Goal: Complete application form

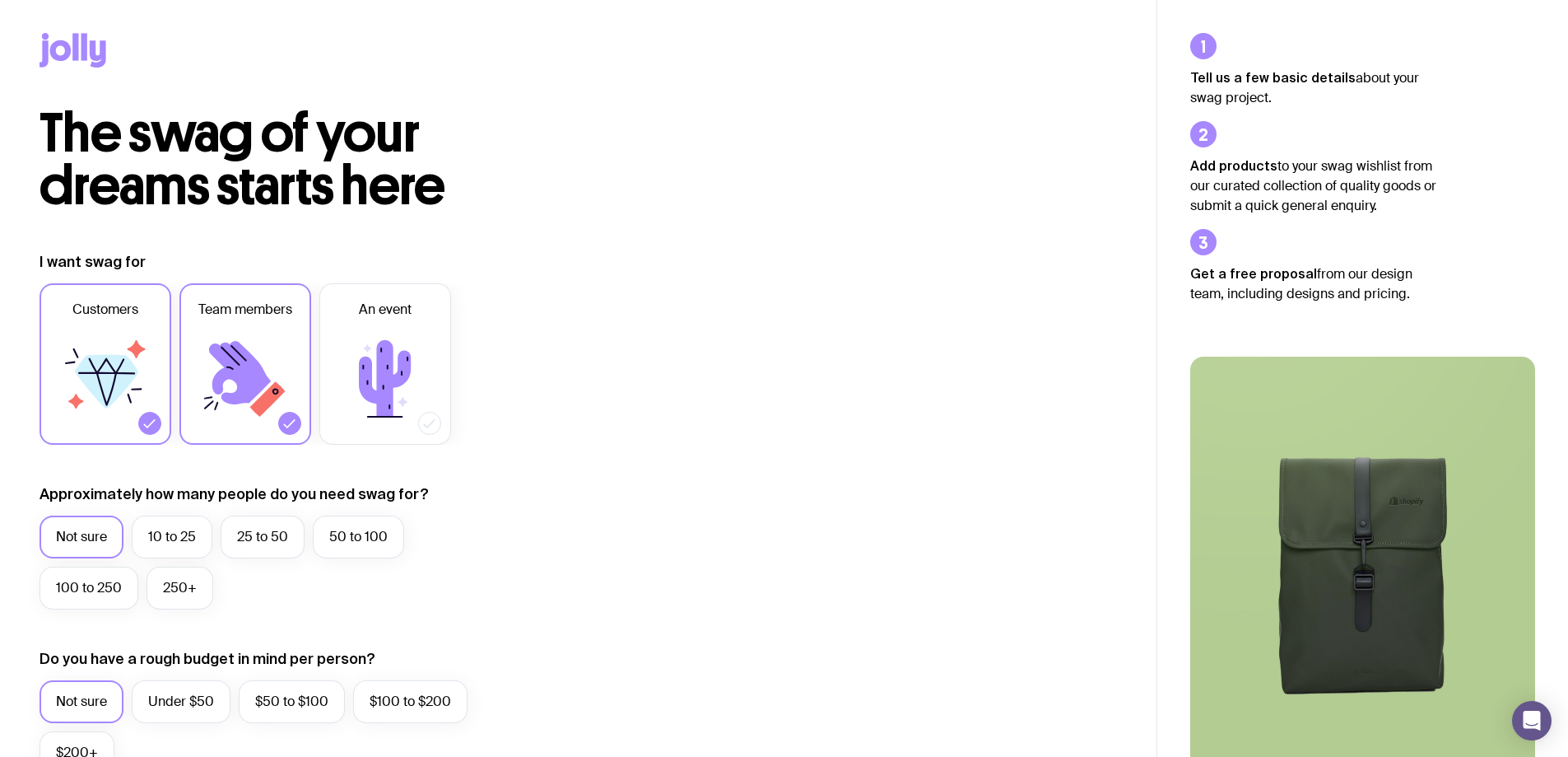
click at [92, 419] on icon at bounding box center [105, 378] width 98 height 98
click at [0, 0] on input "Customers" at bounding box center [0, 0] width 0 height 0
click at [403, 393] on icon at bounding box center [384, 378] width 98 height 98
click at [0, 0] on input "An event" at bounding box center [0, 0] width 0 height 0
click at [159, 548] on label "10 to 25" at bounding box center [172, 537] width 81 height 43
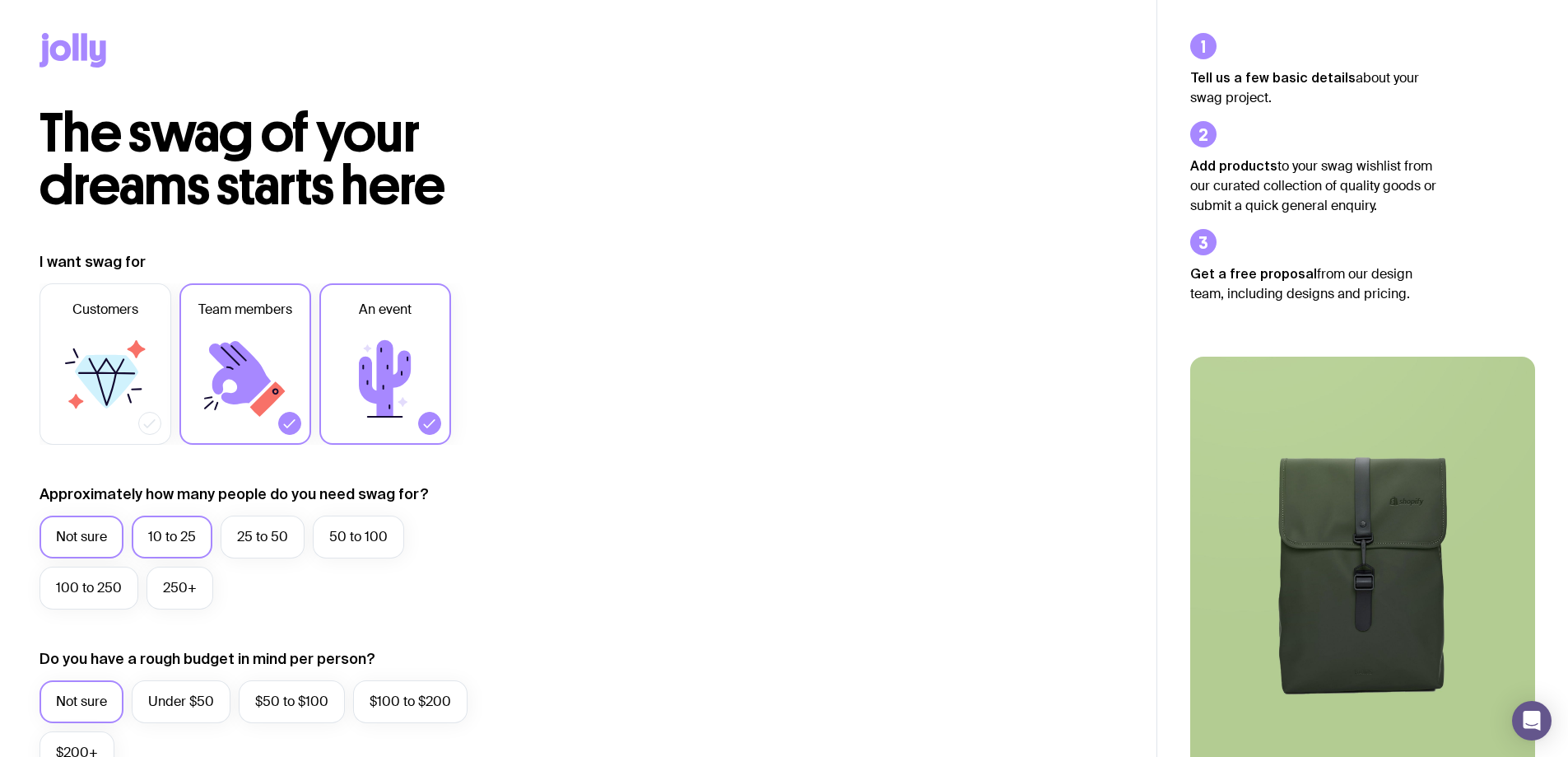
click at [0, 0] on input "10 to 25" at bounding box center [0, 0] width 0 height 0
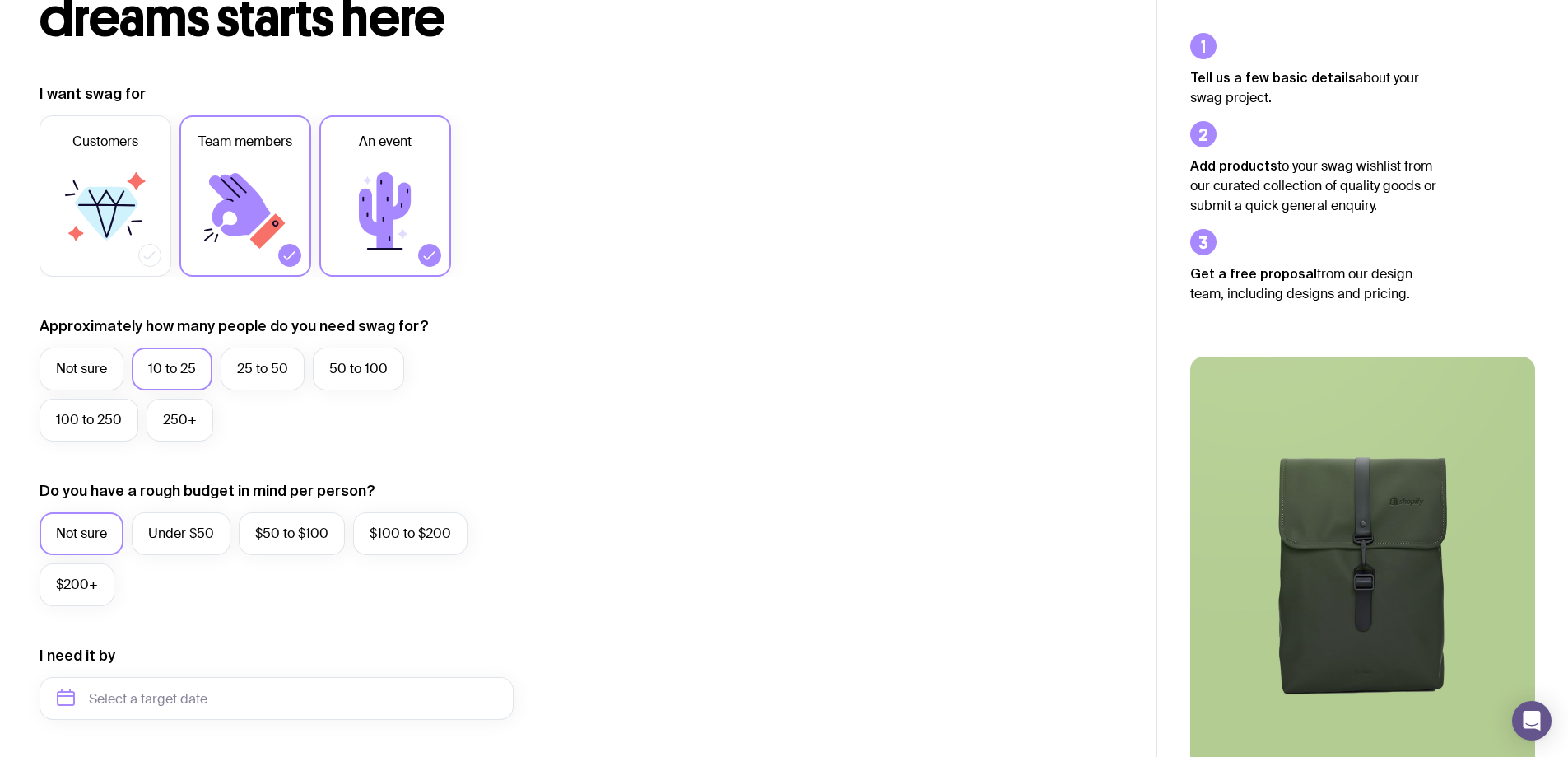
scroll to position [330, 0]
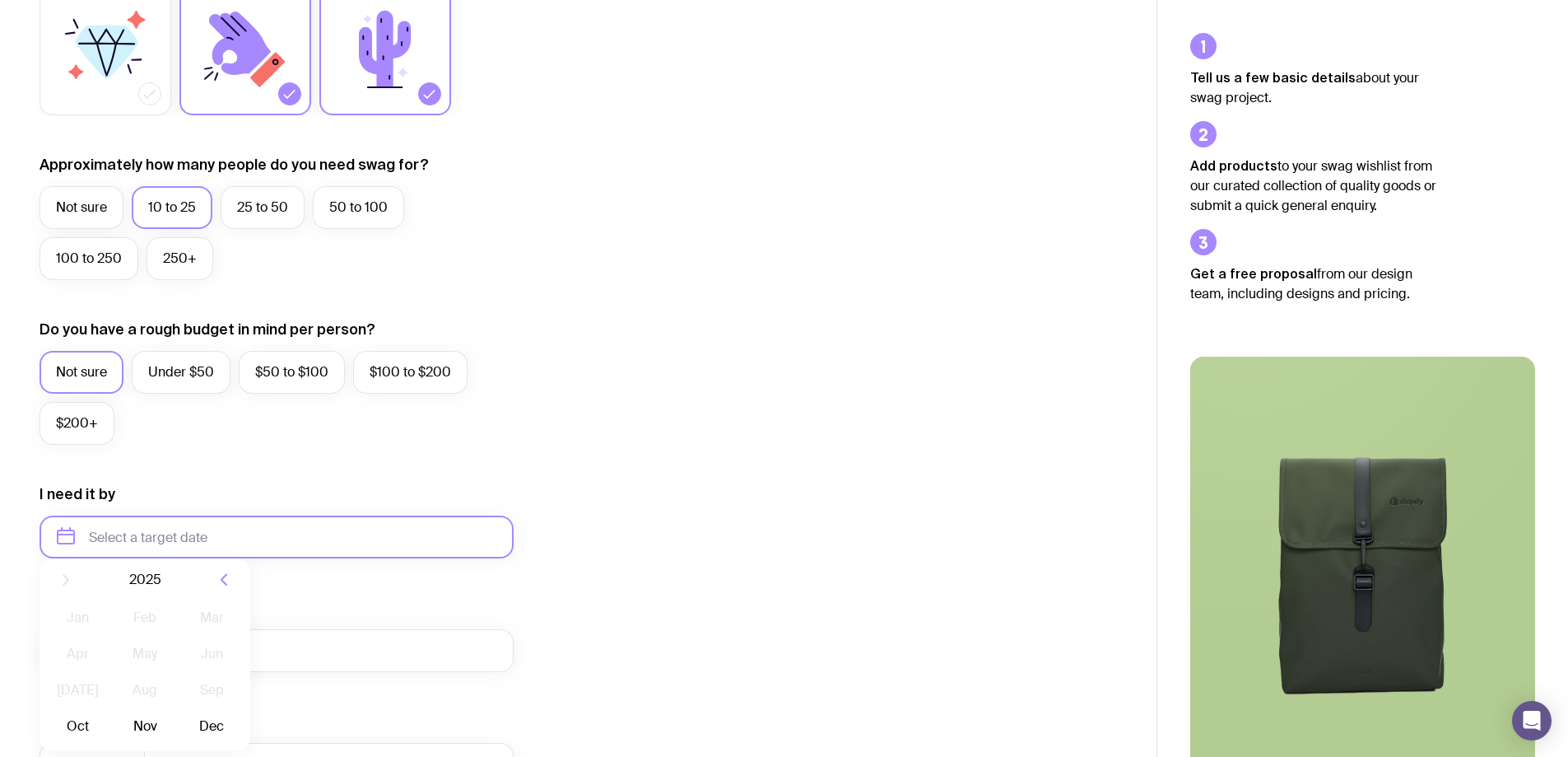
click at [151, 532] on input "text" at bounding box center [277, 537] width 474 height 43
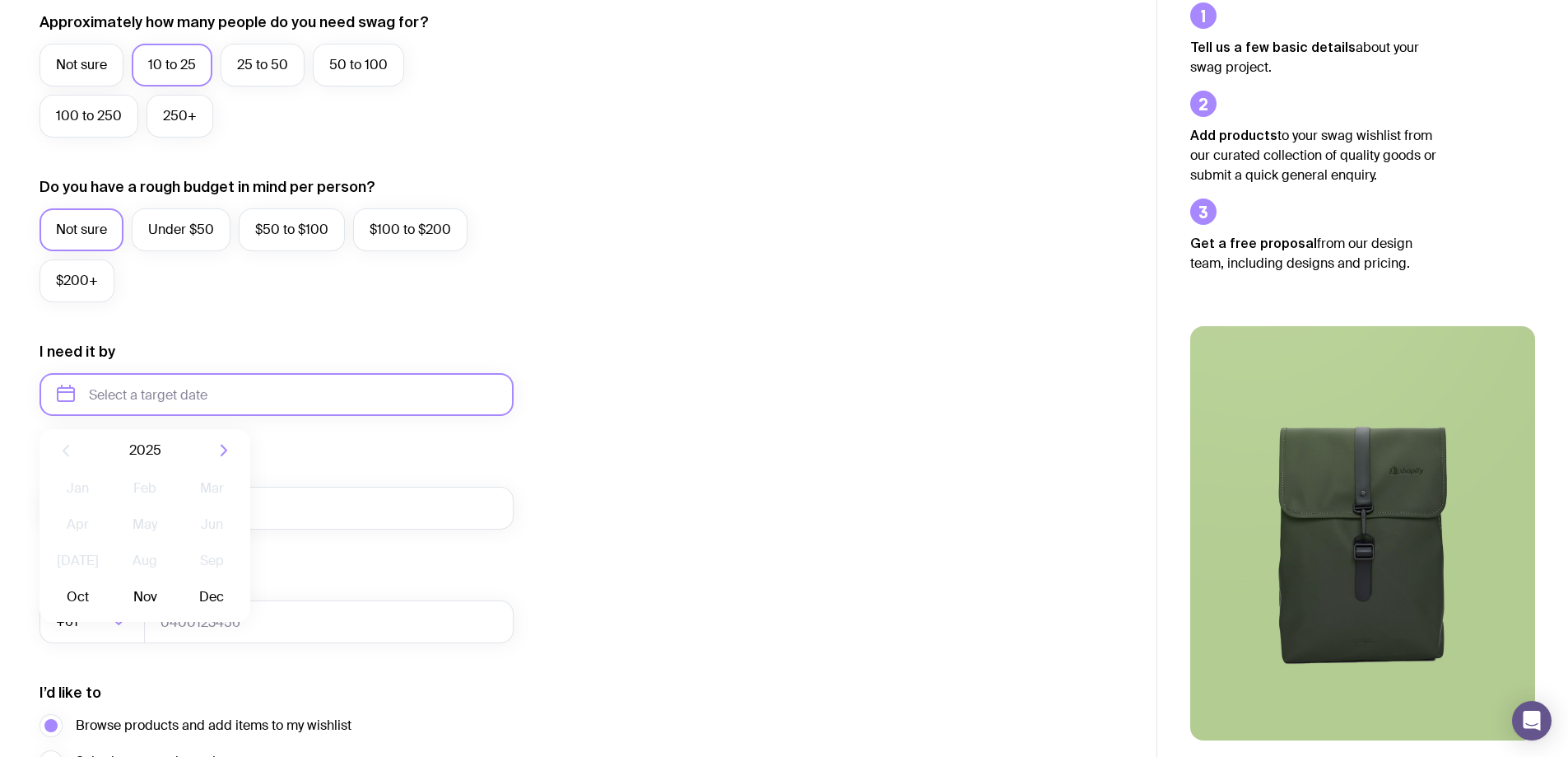
scroll to position [494, 0]
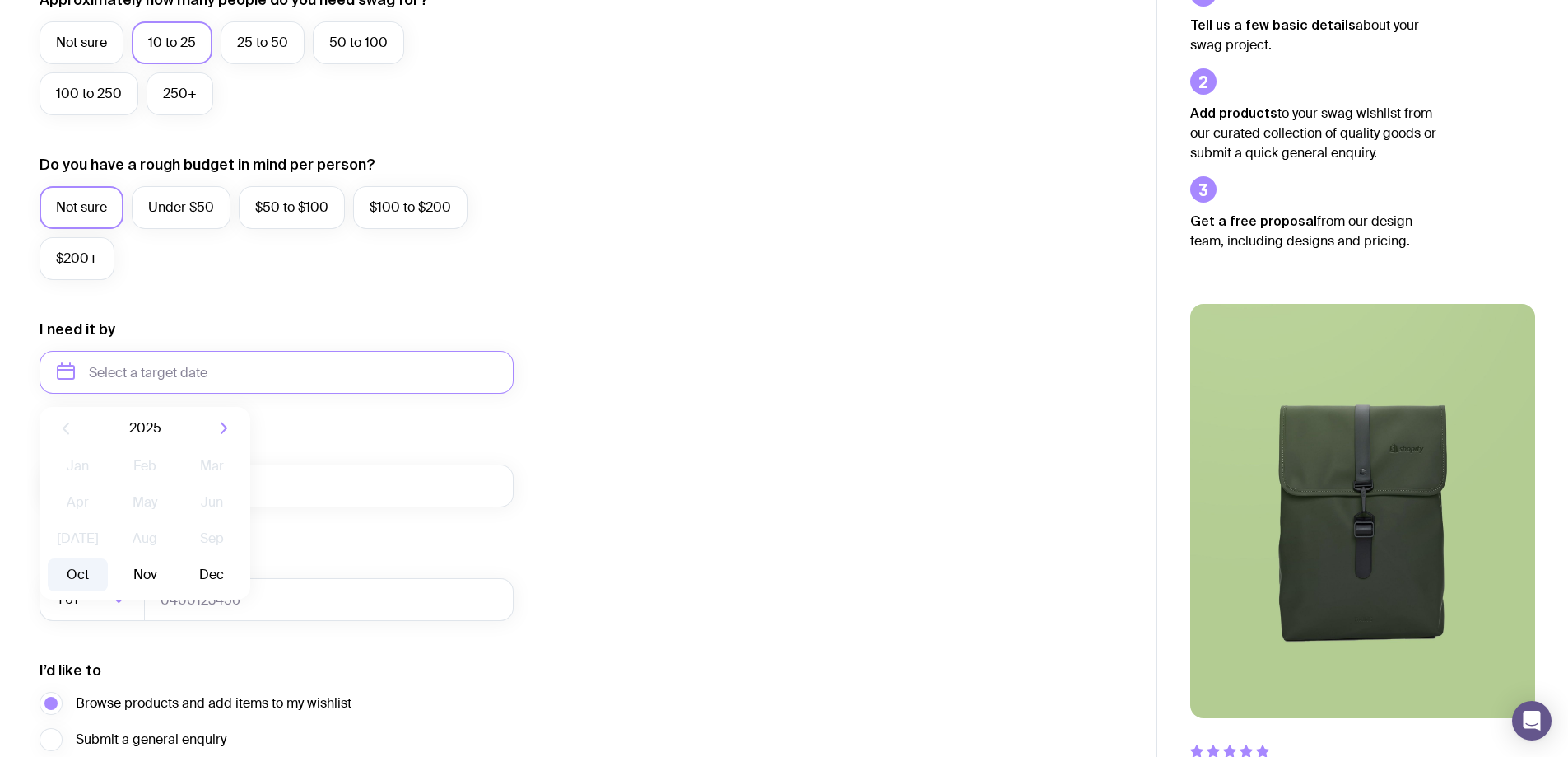
click at [77, 574] on button "Oct" at bounding box center [77, 574] width 60 height 33
type input "[DATE]"
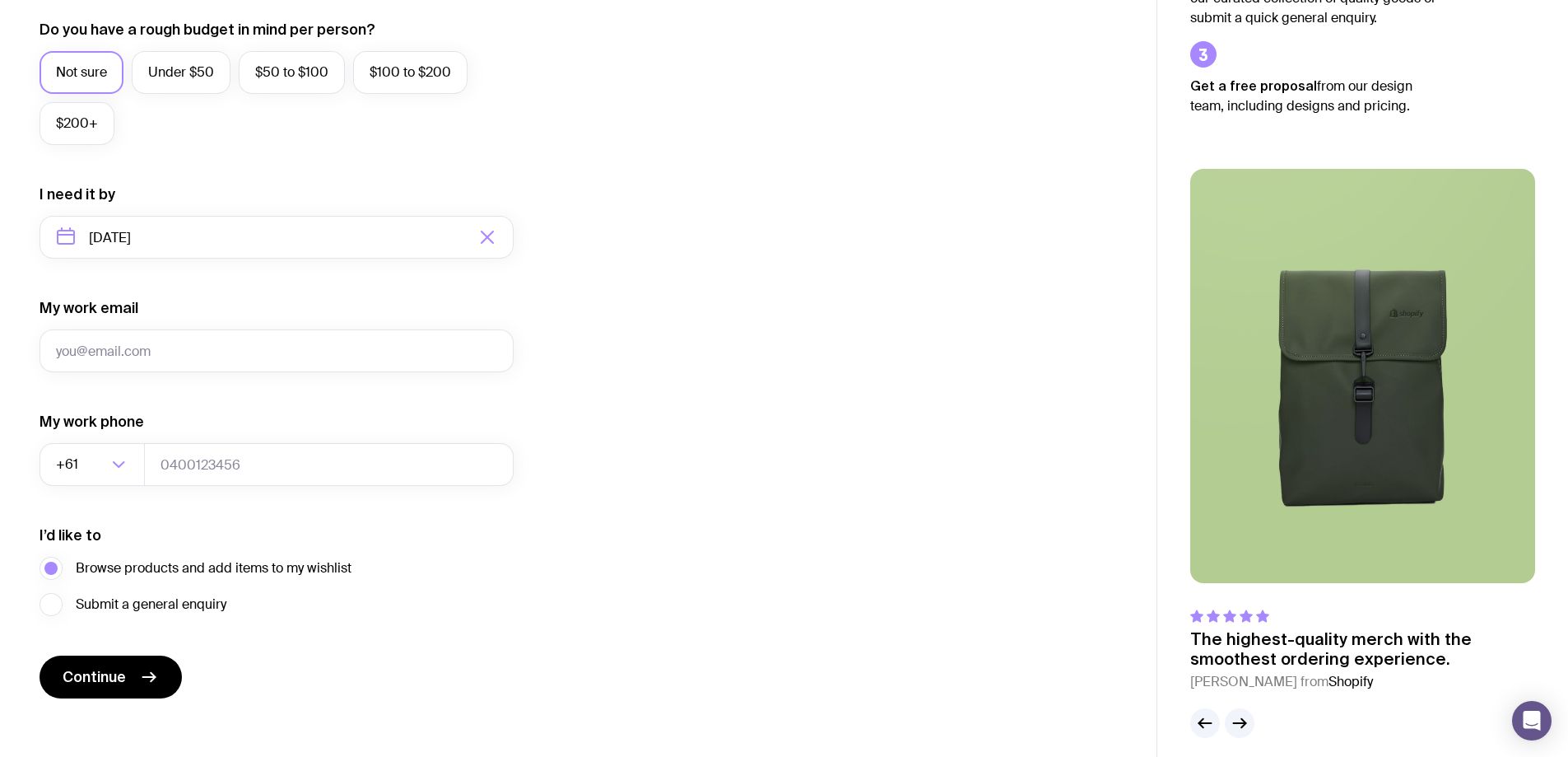
scroll to position [643, 0]
